Goal: Entertainment & Leisure: Consume media (video, audio)

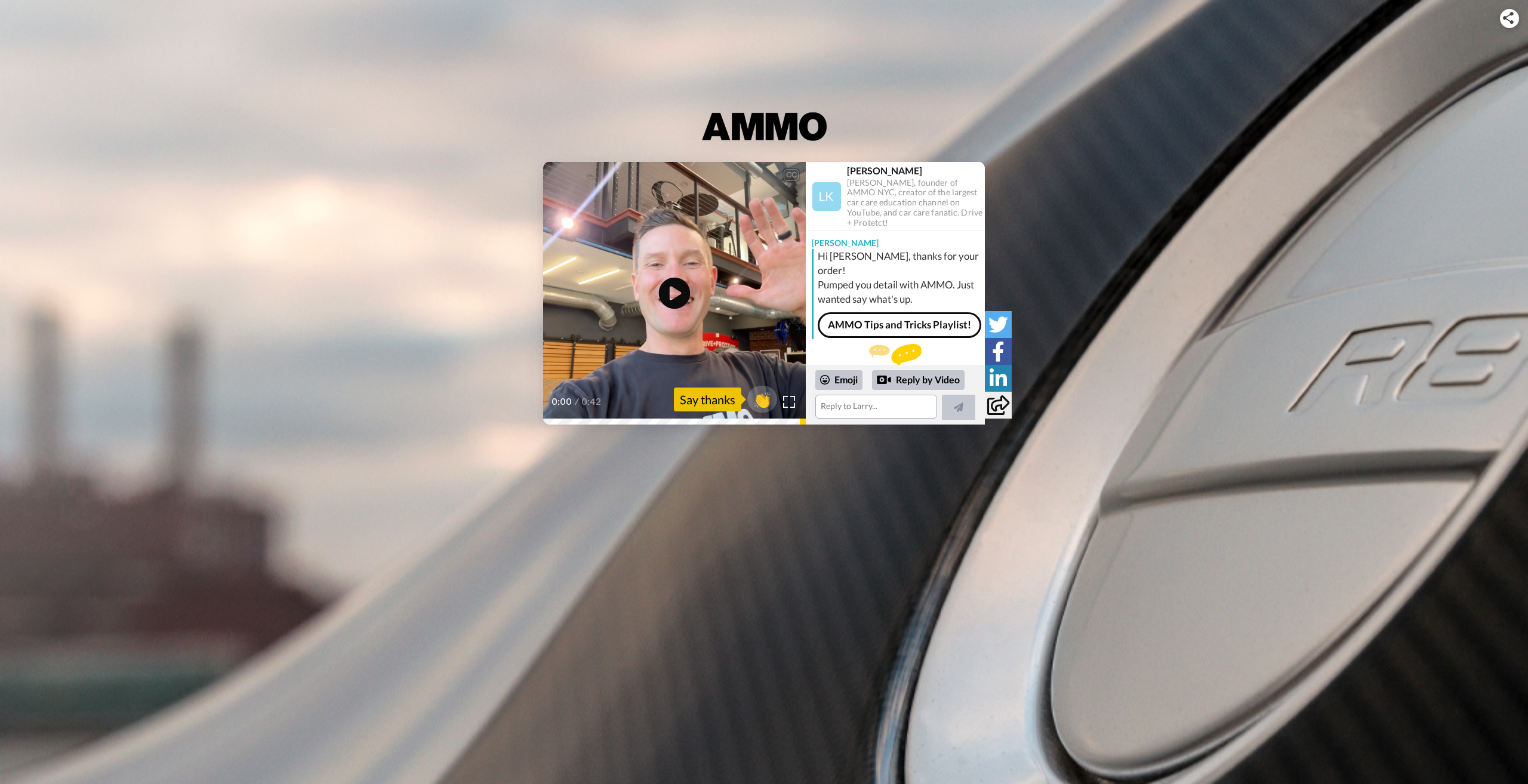
click at [676, 292] on icon "Play/Pause" at bounding box center [675, 293] width 32 height 57
click at [690, 252] on video at bounding box center [675, 293] width 263 height 263
click at [685, 279] on icon "Play/Pause" at bounding box center [675, 293] width 32 height 57
click at [665, 282] on icon at bounding box center [675, 293] width 32 height 32
click at [666, 283] on icon at bounding box center [675, 293] width 32 height 32
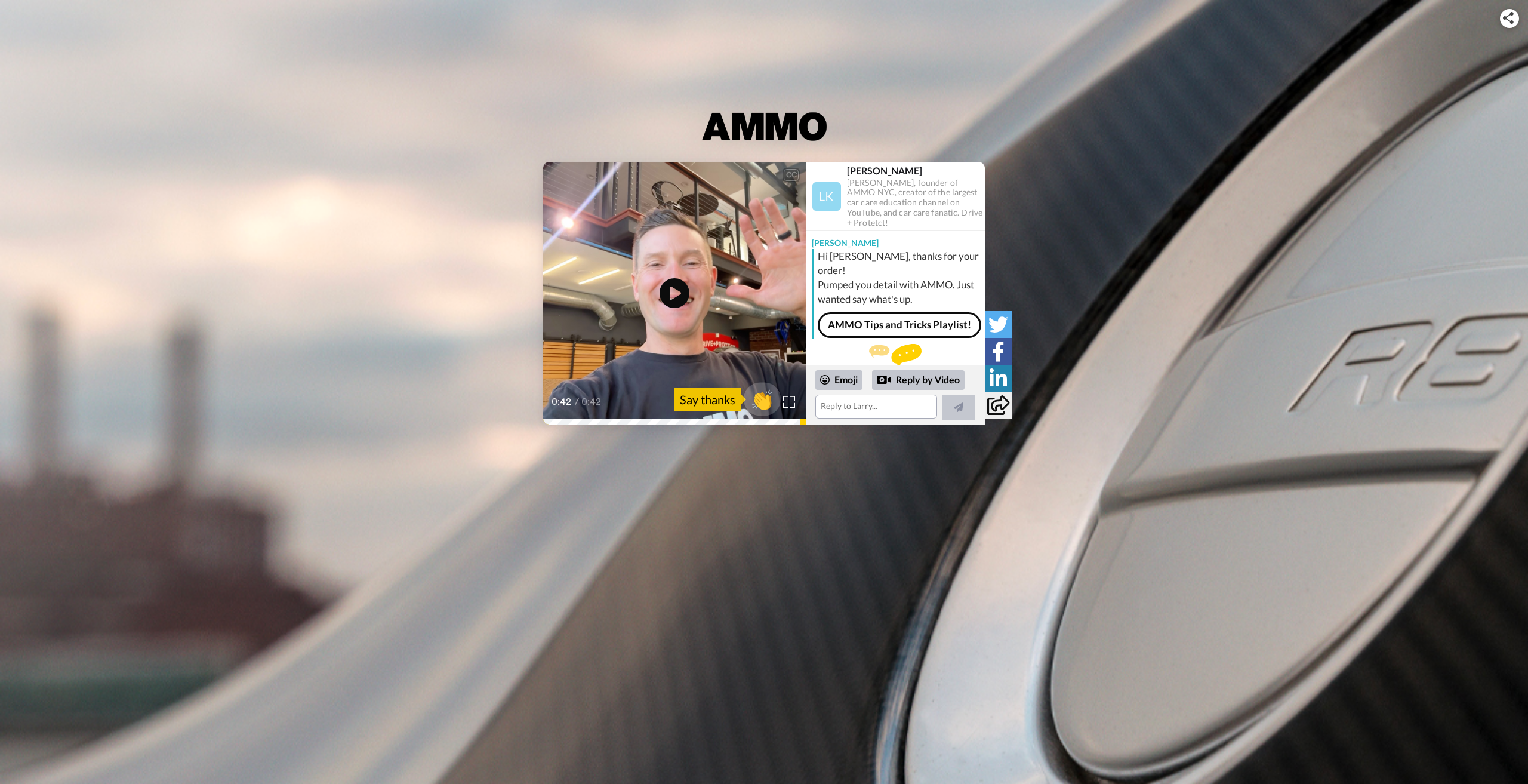
click at [762, 394] on span "👏" at bounding box center [763, 399] width 37 height 24
click at [678, 290] on icon at bounding box center [675, 293] width 32 height 32
click at [738, 276] on video at bounding box center [675, 293] width 263 height 263
